Goal: Task Accomplishment & Management: Manage account settings

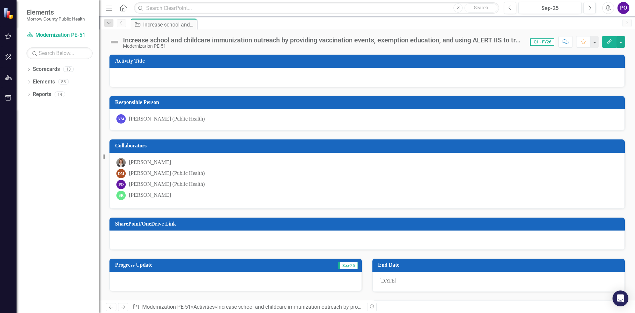
click at [134, 183] on div "[PERSON_NAME] (Public Health)" at bounding box center [167, 184] width 76 height 8
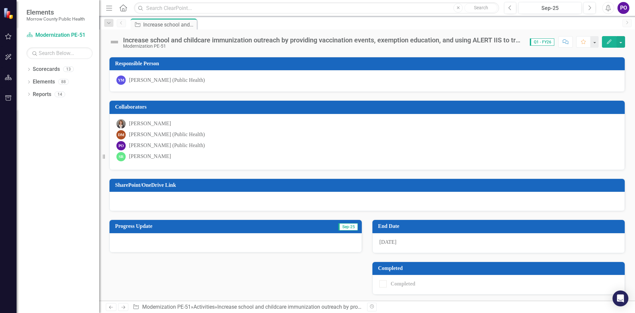
scroll to position [39, 0]
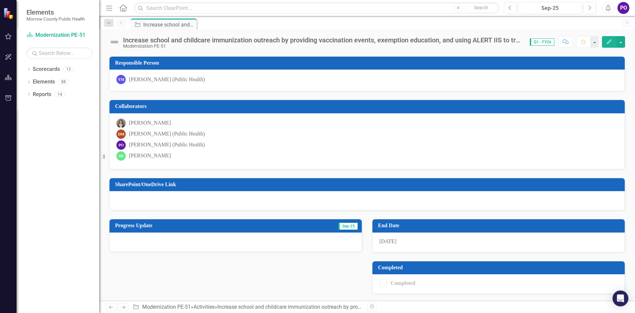
click at [342, 228] on span "Sep-25" at bounding box center [349, 225] width 20 height 7
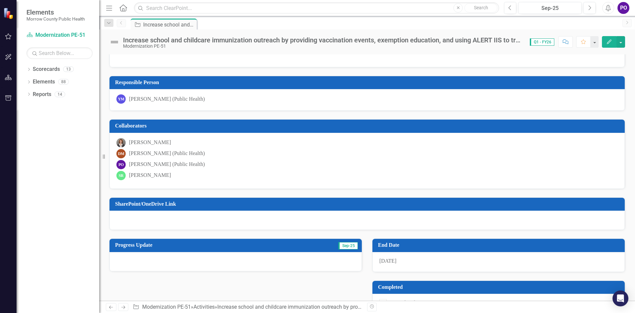
scroll to position [0, 0]
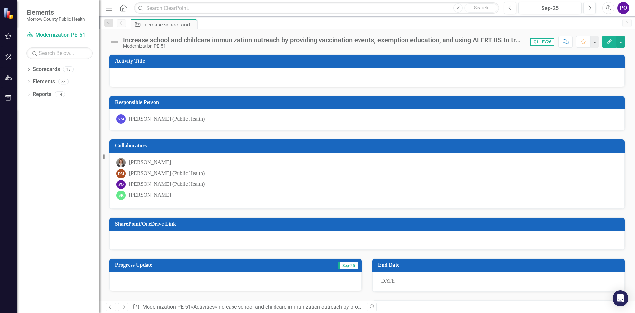
click at [614, 43] on button "Edit" at bounding box center [609, 42] width 15 height 12
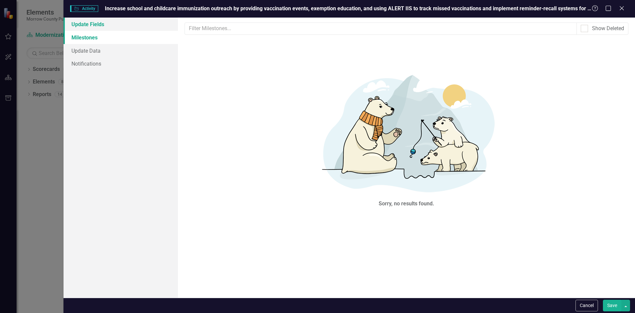
click at [90, 26] on link "Update Fields" at bounding box center [121, 24] width 115 height 13
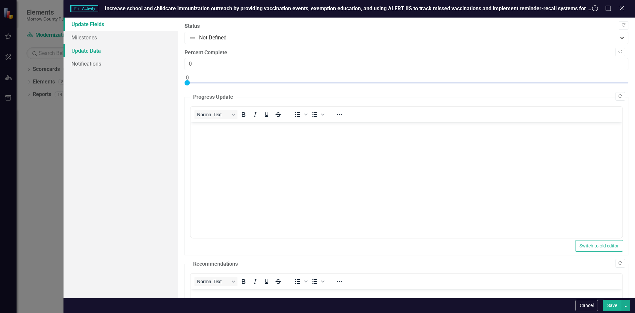
click at [88, 50] on link "Update Data" at bounding box center [121, 50] width 115 height 13
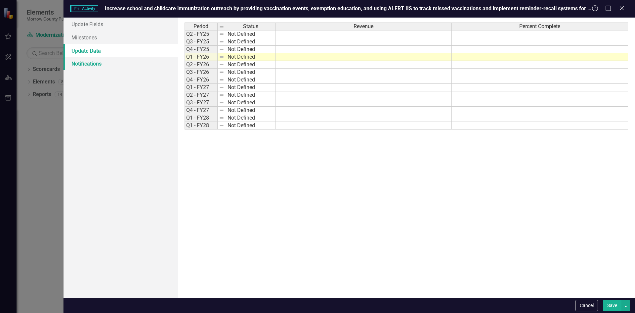
click at [86, 64] on link "Notifications" at bounding box center [121, 63] width 115 height 13
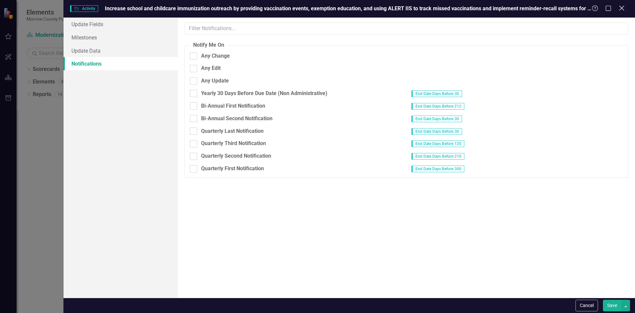
click at [623, 5] on icon "Close" at bounding box center [622, 8] width 8 height 6
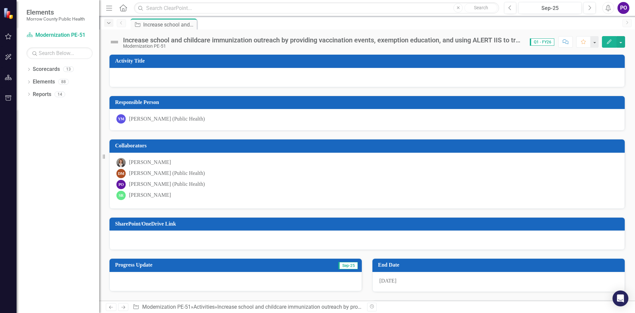
click at [111, 19] on div "Dropdown" at bounding box center [108, 23] width 9 height 8
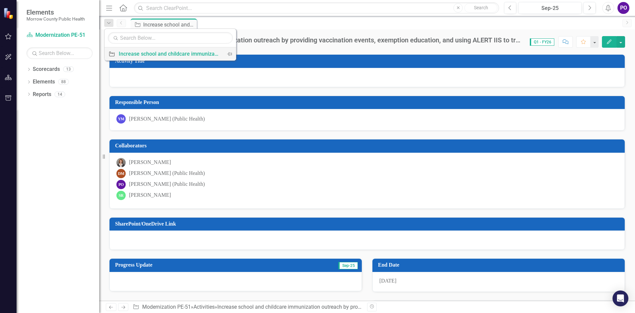
click at [167, 52] on div "Increase school and childcare immunization outreach by providing vaccination ev…" at bounding box center [169, 54] width 101 height 8
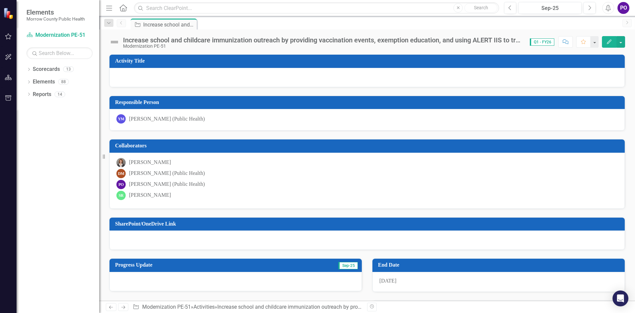
click at [533, 41] on span "Q1 - FY26" at bounding box center [542, 41] width 24 height 7
click at [621, 39] on button "button" at bounding box center [621, 42] width 9 height 12
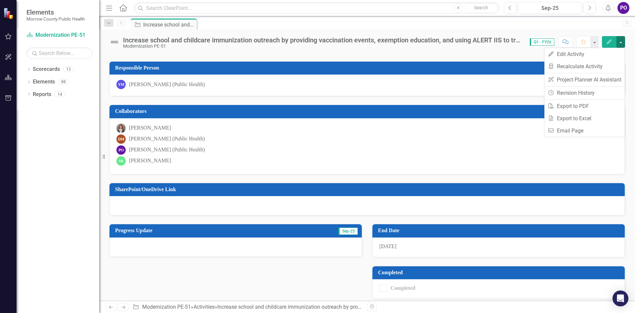
scroll to position [33, 0]
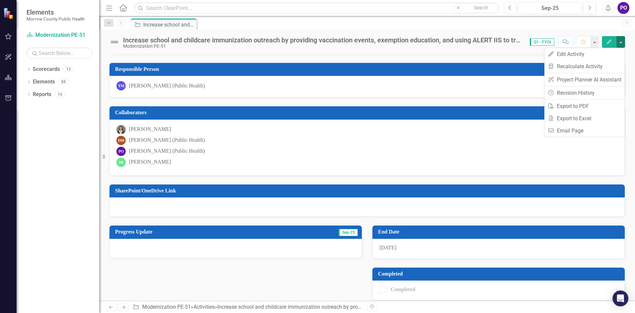
click at [521, 238] on td "End Date" at bounding box center [500, 232] width 244 height 11
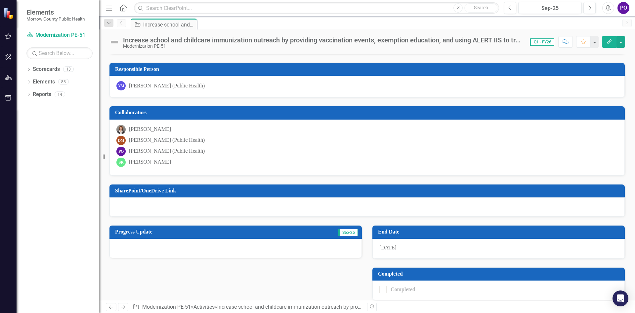
click at [237, 226] on div "Progress Update Sep-25" at bounding box center [236, 231] width 253 height 13
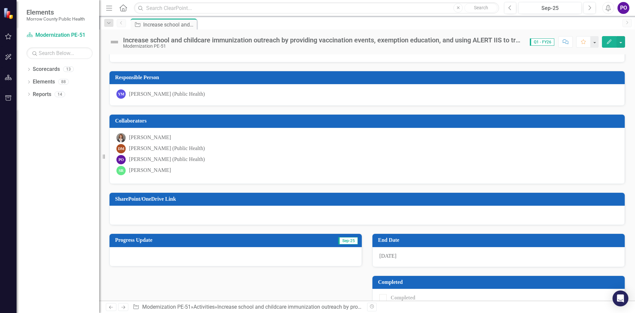
scroll to position [0, 0]
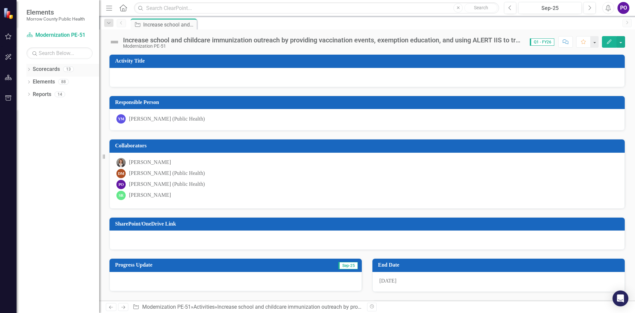
click at [43, 71] on link "Scorecards" at bounding box center [46, 70] width 27 height 8
click at [40, 81] on link "Elements" at bounding box center [44, 82] width 22 height 8
click at [43, 108] on div "Dropdown Scorecards 13 Public Health Emergency Preparedness PE-12 Maternal, Chi…" at bounding box center [58, 188] width 83 height 249
click at [45, 87] on div "Elements" at bounding box center [44, 81] width 22 height 11
click at [620, 9] on div "PO" at bounding box center [624, 8] width 12 height 12
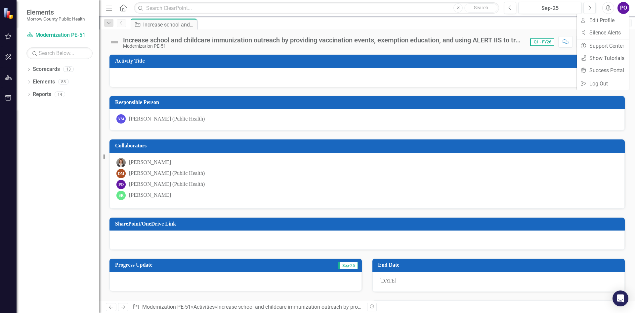
click at [51, 145] on div "Dropdown Scorecards 13 Public Health Emergency Preparedness PE-12 Maternal, Chi…" at bounding box center [58, 188] width 83 height 249
click at [568, 42] on icon "Comment" at bounding box center [566, 41] width 6 height 5
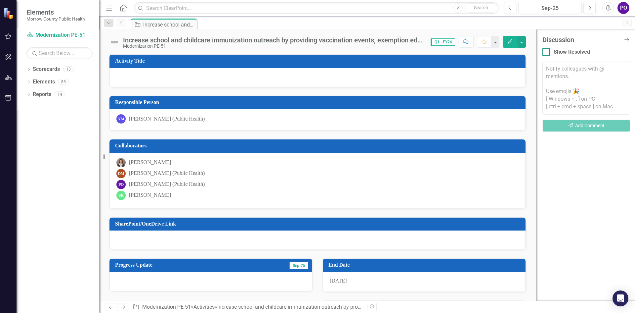
click at [547, 52] on input "Show Resolved" at bounding box center [545, 50] width 4 height 4
checkbox input "true"
click at [628, 39] on icon "Close Discussion Bar" at bounding box center [627, 39] width 8 height 6
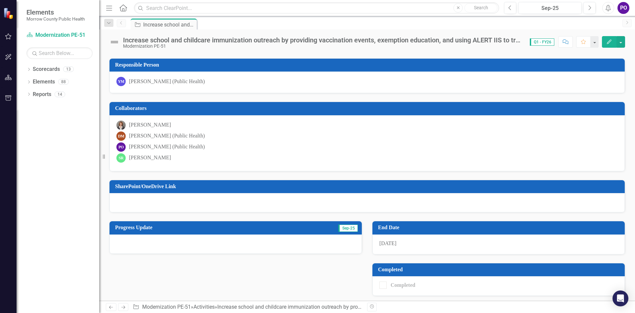
scroll to position [39, 0]
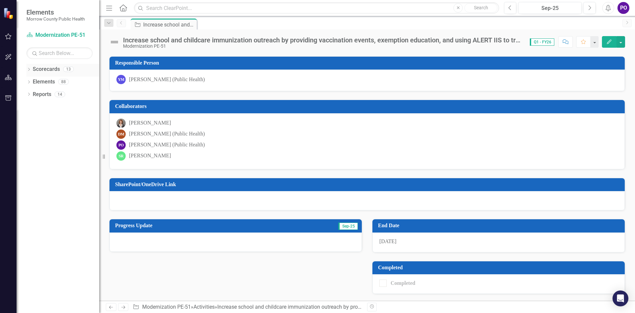
click at [44, 73] on link "Scorecards" at bounding box center [46, 70] width 27 height 8
click at [233, 95] on div "Collaborators [PERSON_NAME] [PERSON_NAME] (Public Health) PO [PERSON_NAME] (Pub…" at bounding box center [367, 130] width 526 height 78
click at [487, 277] on div "Completed" at bounding box center [499, 284] width 253 height 20
